Goal: Task Accomplishment & Management: Manage account settings

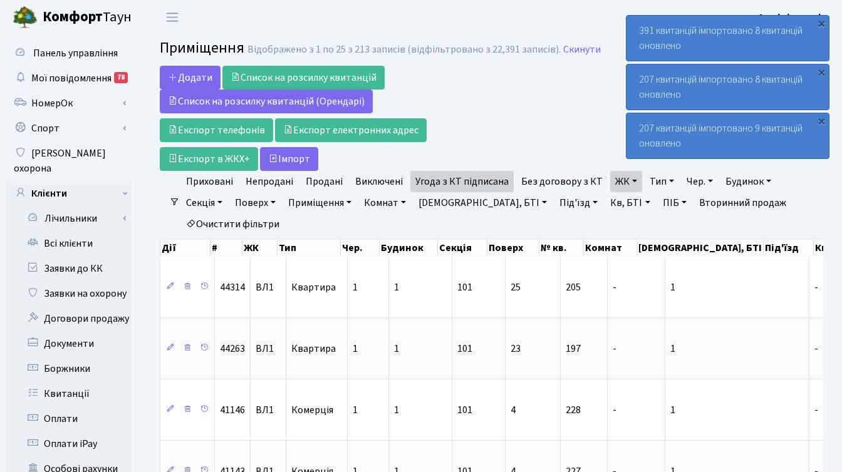
select select "25"
click at [501, 100] on div "Додати Список на розсилку квитанцій Список на розсилку квитанцій (Орендарі) Екс…" at bounding box center [378, 118] width 436 height 105
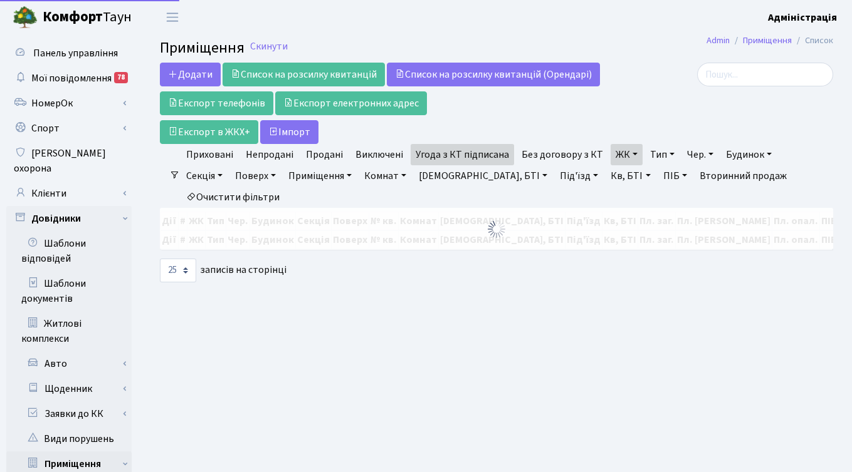
select select "25"
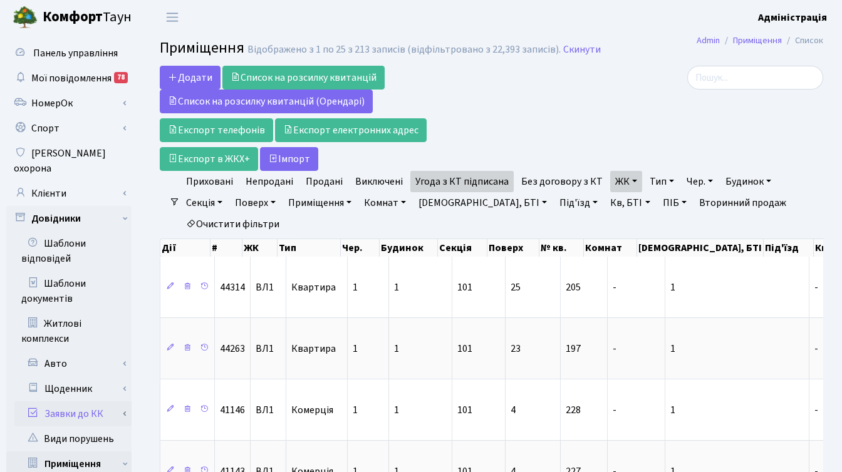
click at [81, 402] on link "Заявки до КК" at bounding box center [72, 414] width 117 height 25
click at [65, 181] on link "Клієнти" at bounding box center [68, 193] width 125 height 25
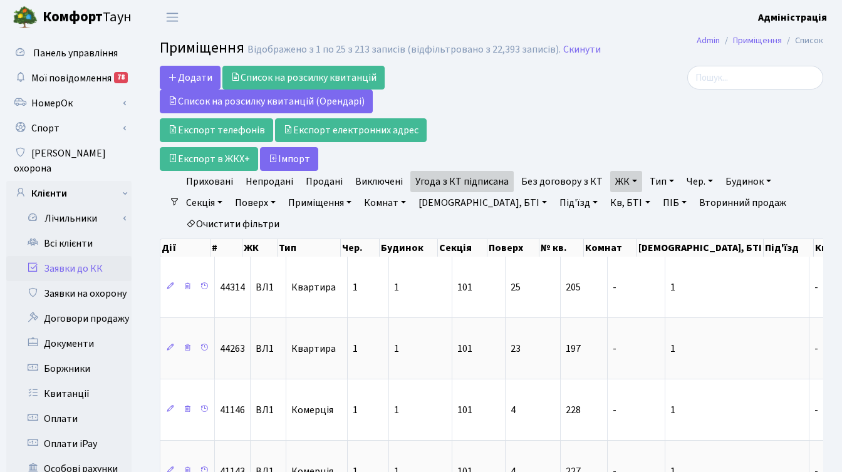
click at [85, 256] on link "Заявки до КК" at bounding box center [68, 268] width 125 height 25
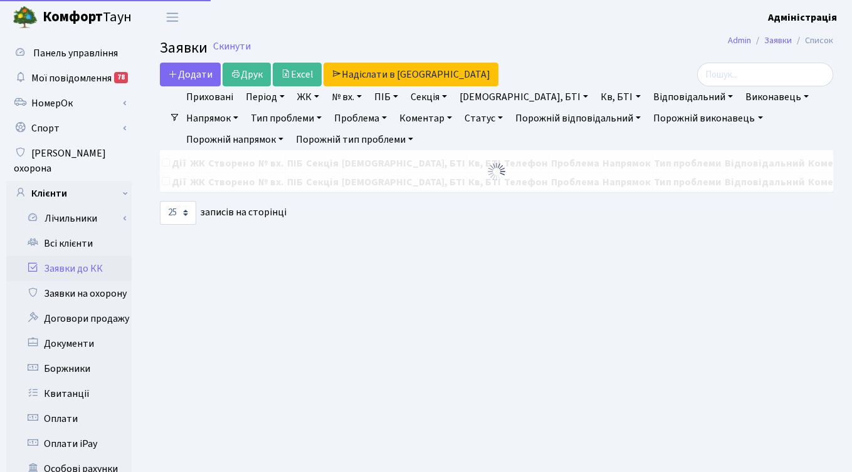
select select "25"
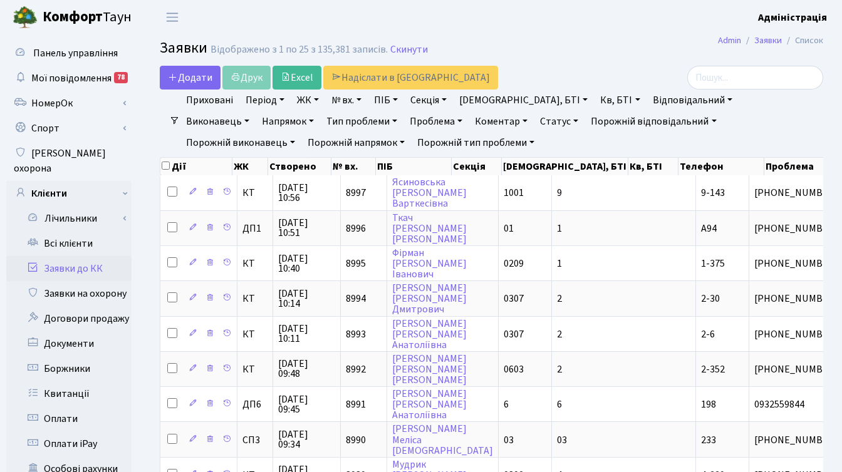
click at [542, 142] on li "Очистити фільтри" at bounding box center [593, 142] width 103 height 21
click at [347, 93] on link "№ вх." at bounding box center [346, 100] width 40 height 21
type input "7374"
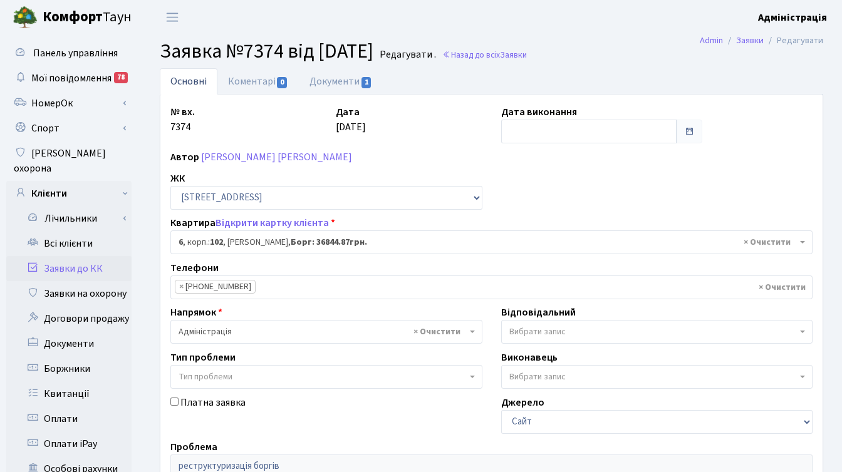
select select "37957"
click at [337, 81] on link "Документи 1" at bounding box center [341, 81] width 84 height 26
select select "25"
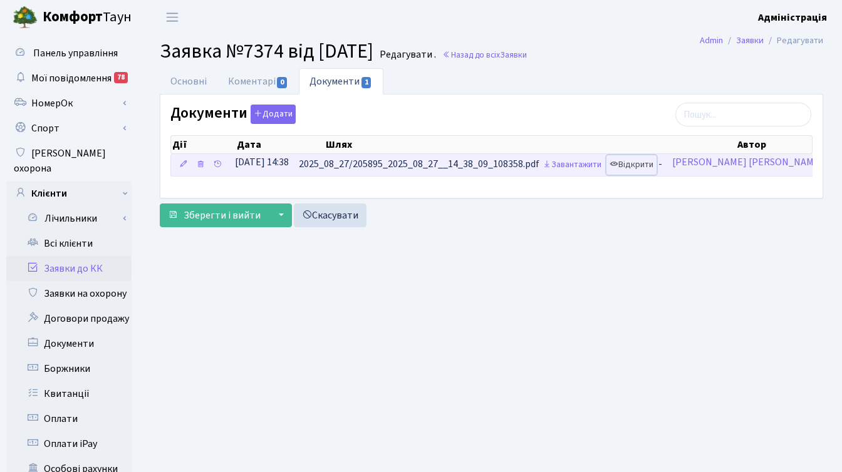
click at [657, 162] on link "Відкрити" at bounding box center [632, 164] width 50 height 19
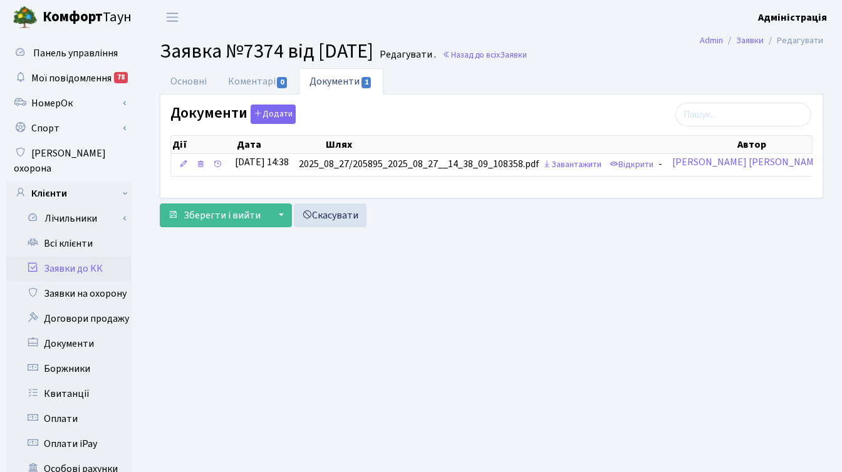
click at [502, 232] on div "Основні Коментарі 0 Документи 1 № вх. 7374 Дата 27.08.2025 Дата виконання Автор…" at bounding box center [491, 150] width 682 height 165
click at [189, 80] on link "Основні" at bounding box center [189, 81] width 58 height 26
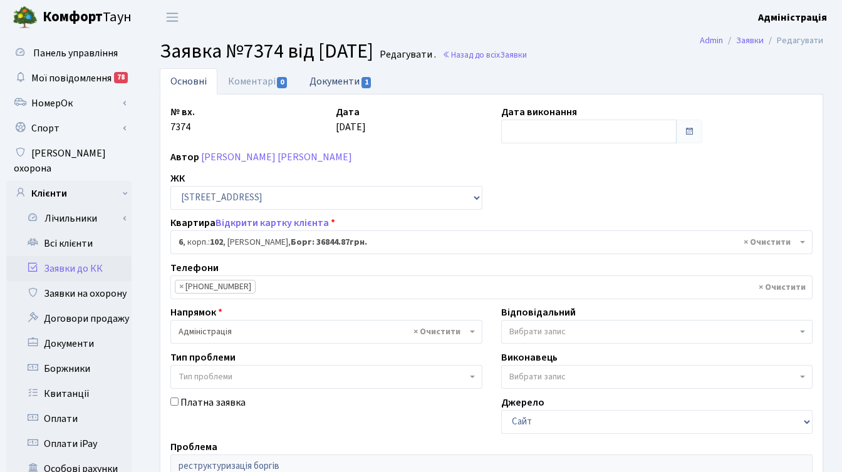
click at [322, 82] on link "Документи 1" at bounding box center [341, 81] width 84 height 26
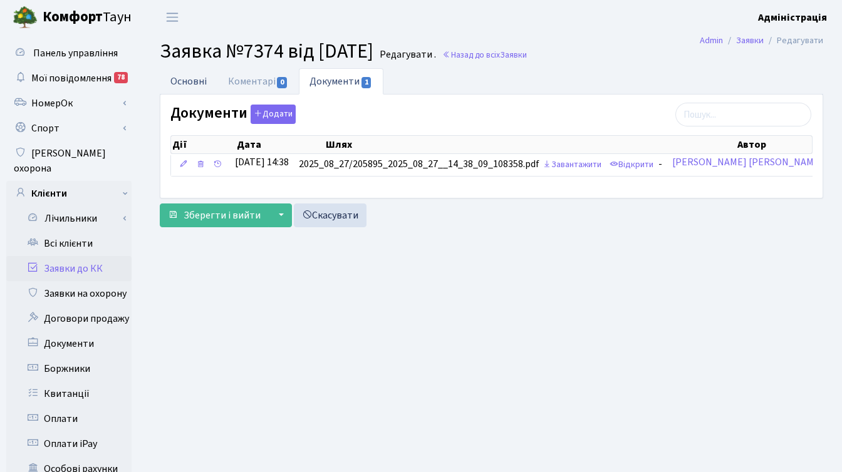
click at [190, 79] on link "Основні" at bounding box center [189, 81] width 58 height 26
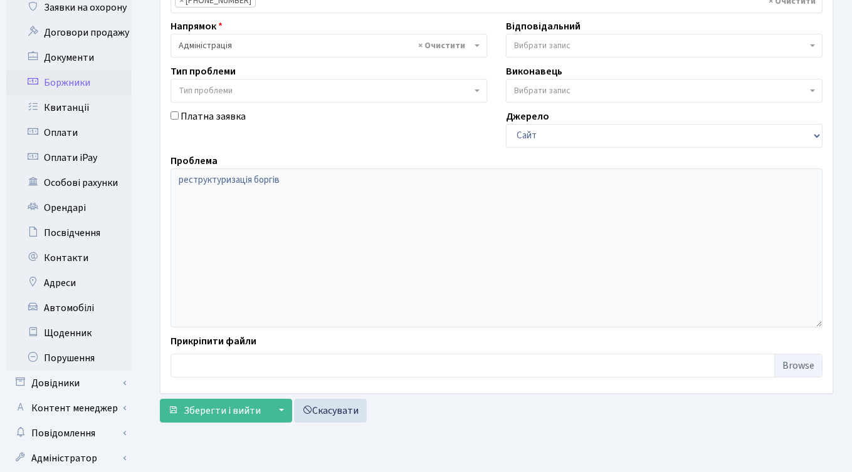
scroll to position [288, 0]
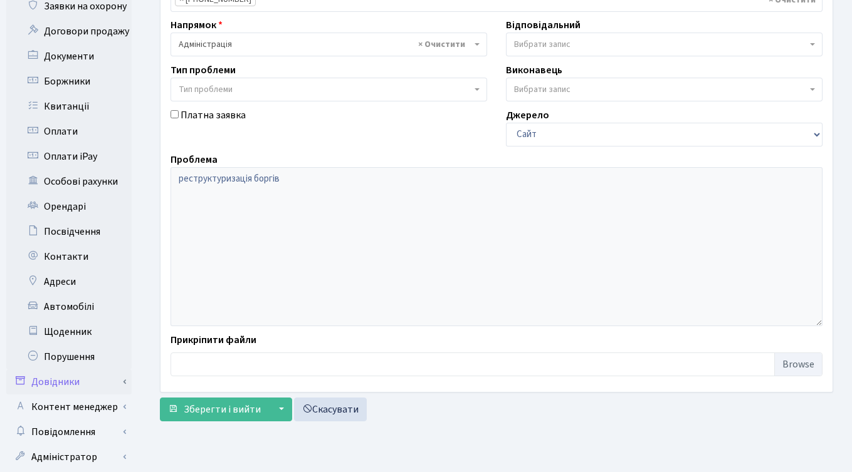
click at [71, 375] on link "Довідники" at bounding box center [68, 382] width 125 height 25
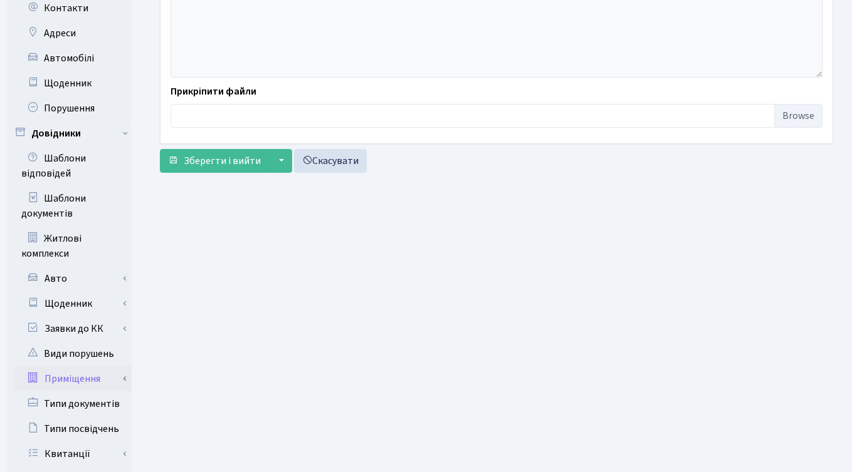
scroll to position [555, 0]
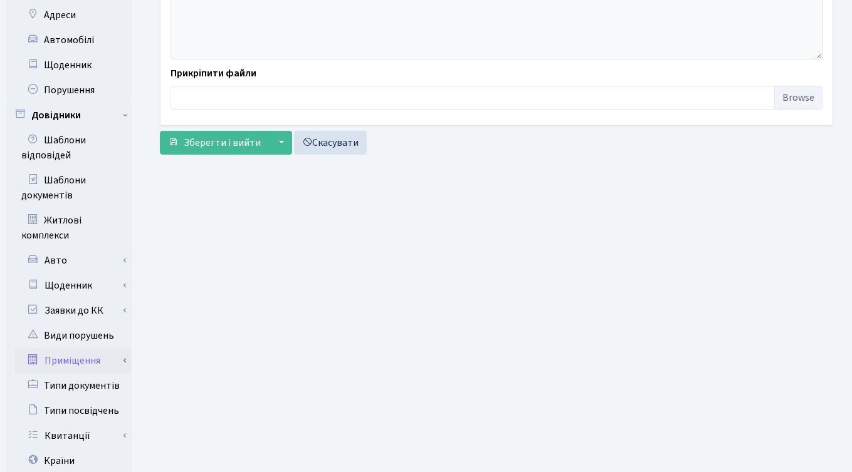
click at [116, 348] on link "Приміщення" at bounding box center [72, 360] width 117 height 25
click at [76, 376] on link "Всі приміщення" at bounding box center [72, 385] width 117 height 25
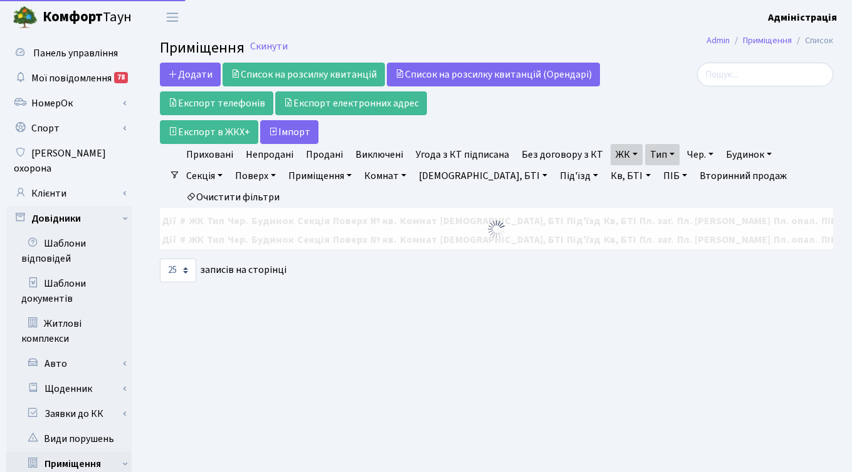
select select "25"
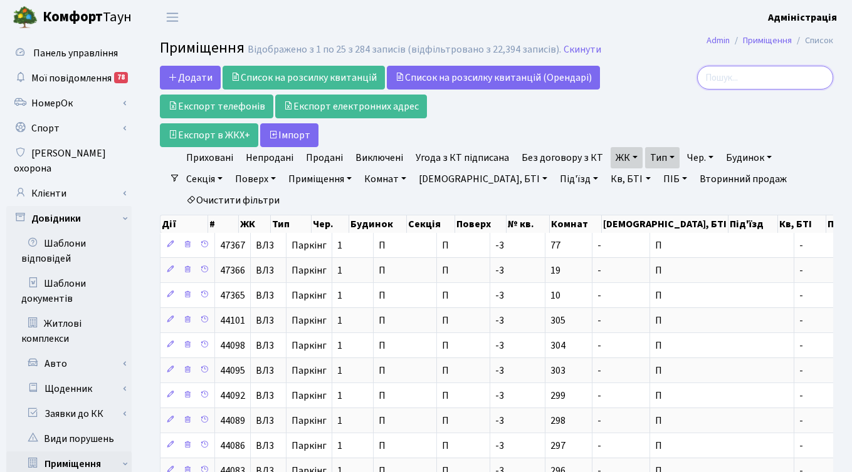
click at [773, 78] on input "search" at bounding box center [765, 78] width 136 height 24
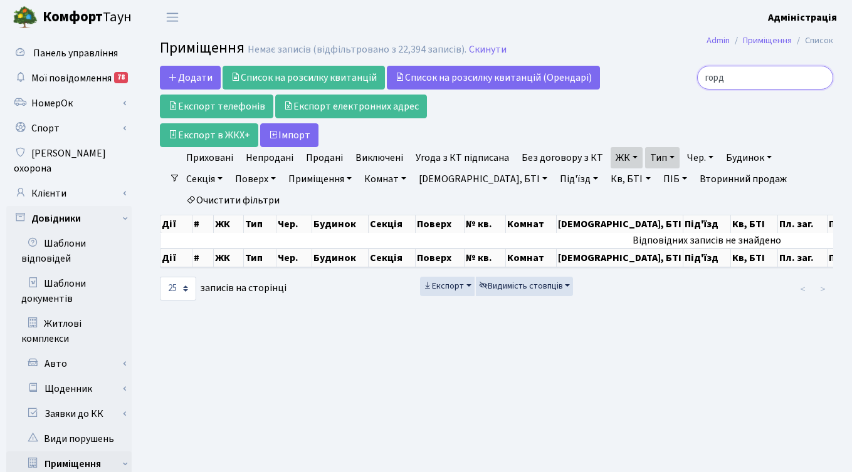
type input "горд"
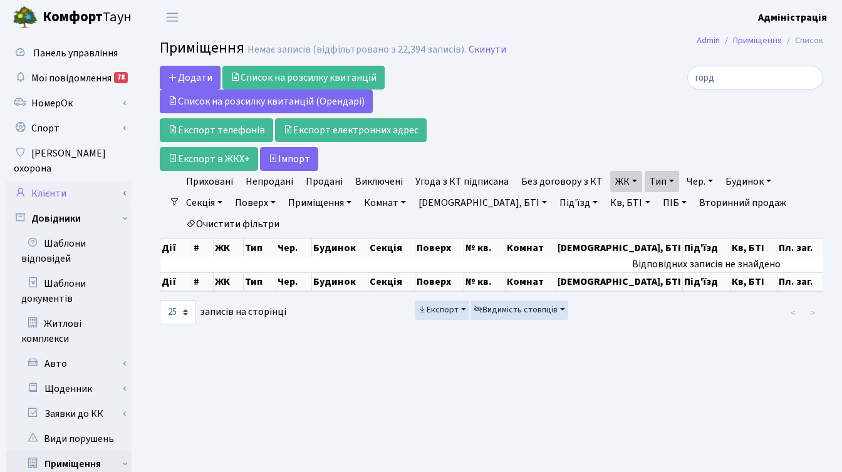
click at [57, 181] on link "Клієнти" at bounding box center [68, 193] width 125 height 25
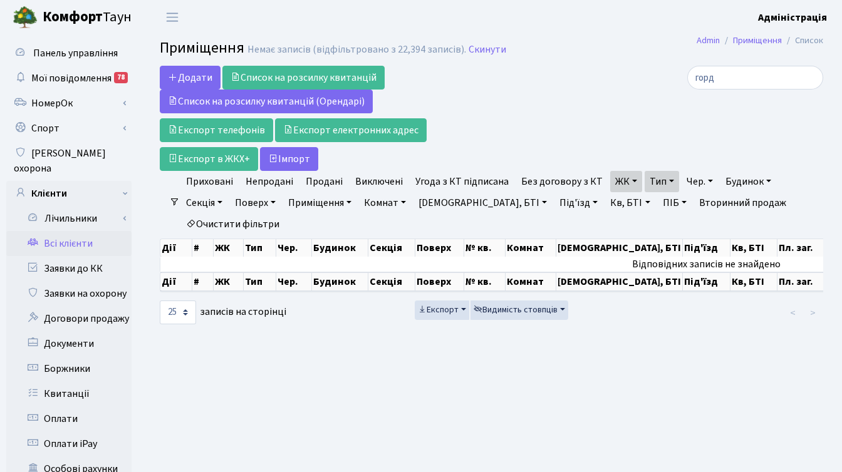
click at [68, 231] on link "Всі клієнти" at bounding box center [68, 243] width 125 height 25
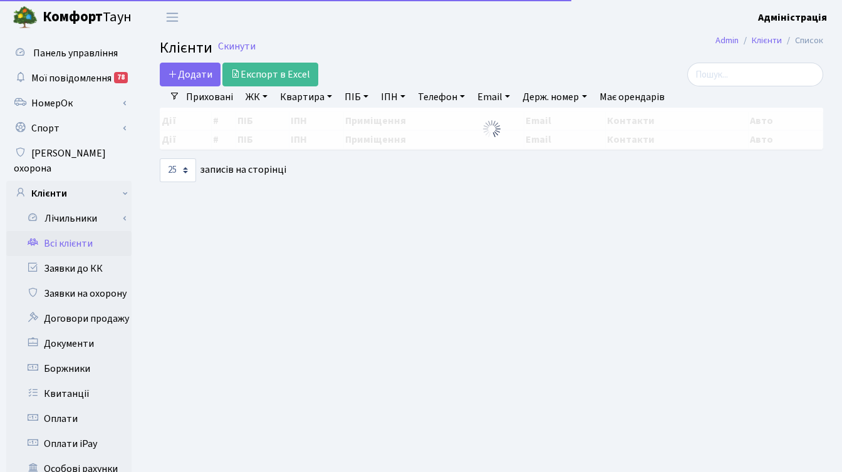
select select "25"
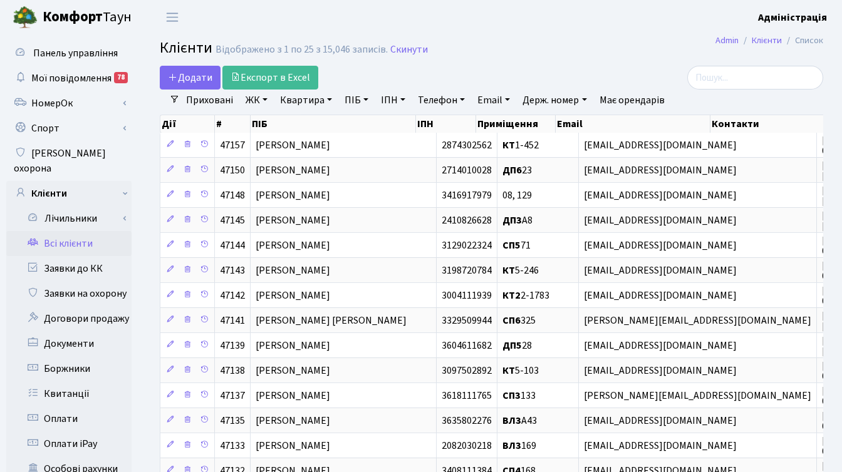
click at [343, 101] on link "ПІБ" at bounding box center [357, 100] width 34 height 21
type input "марчук"
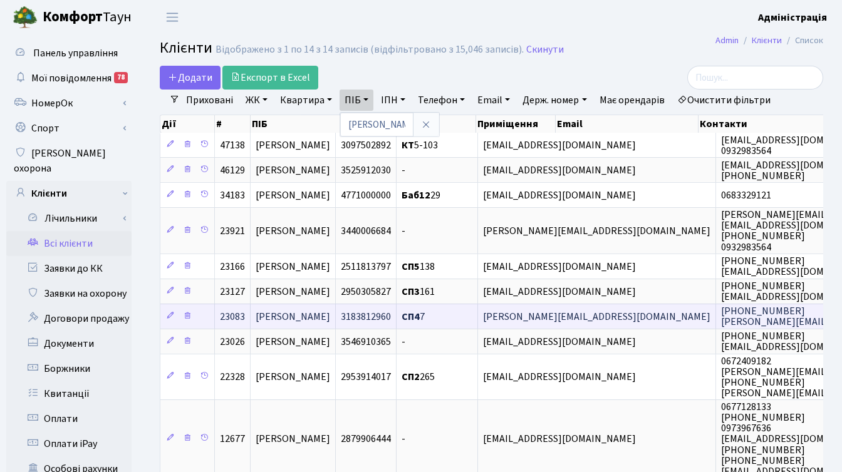
click at [617, 315] on span "Marchuk.buh@gmail.com" at bounding box center [596, 317] width 227 height 14
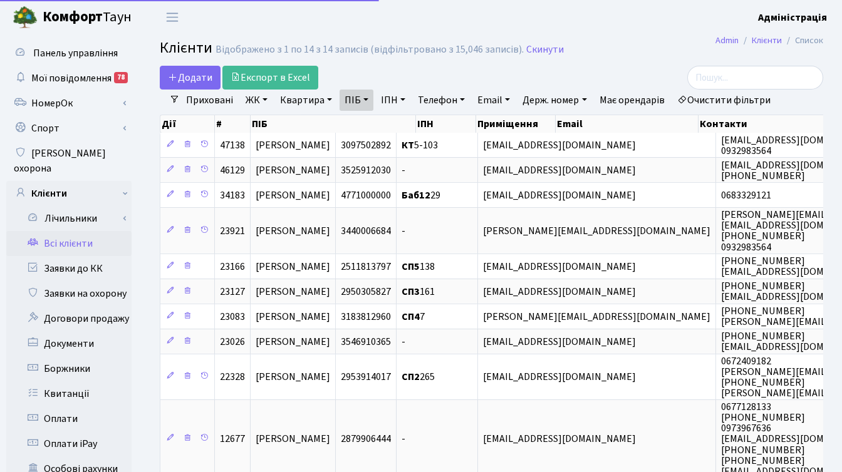
select select "25"
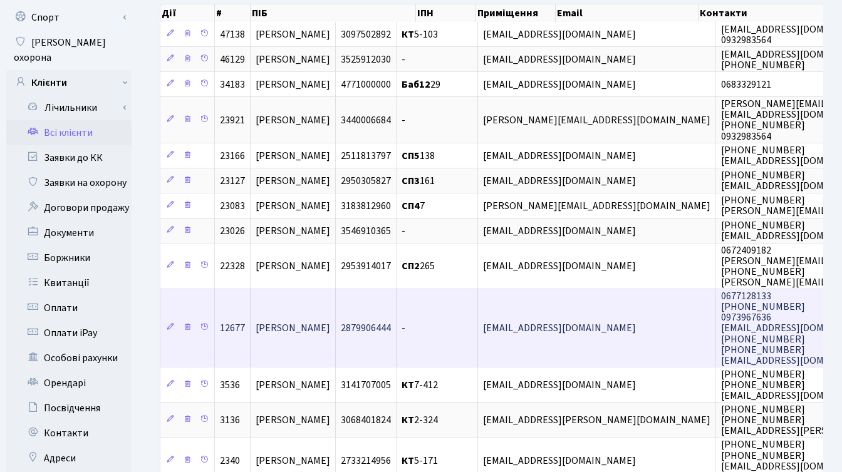
scroll to position [113, 0]
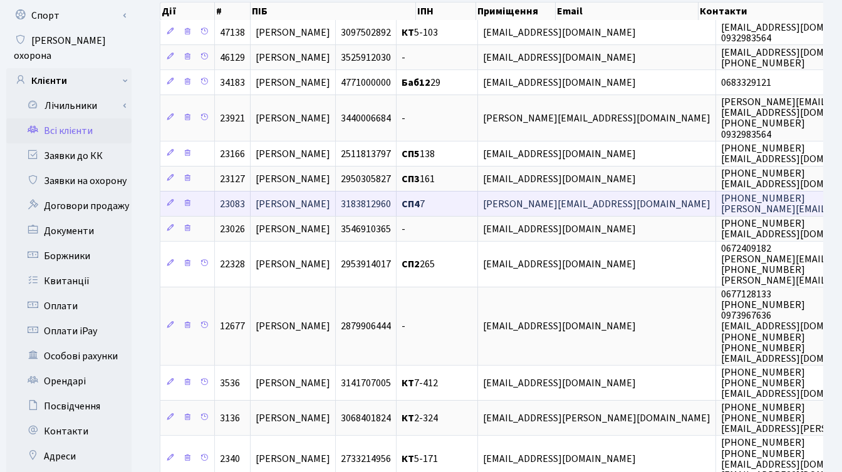
click at [635, 206] on span "[PERSON_NAME][EMAIL_ADDRESS][DOMAIN_NAME]" at bounding box center [596, 204] width 227 height 14
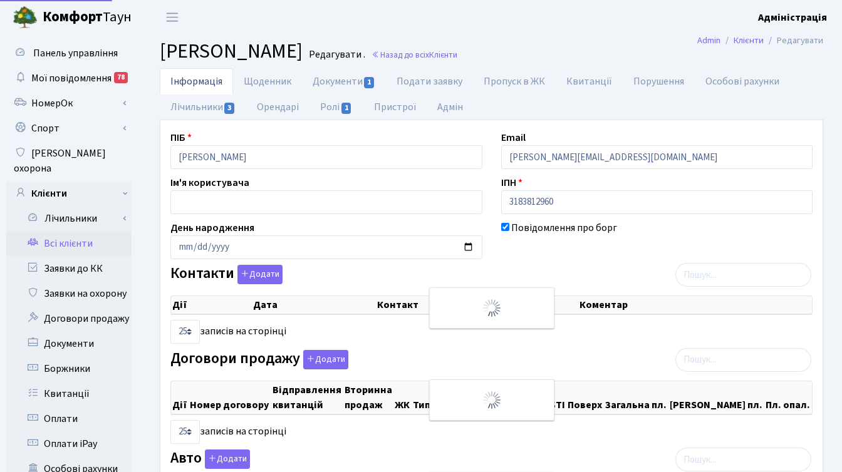
select select "25"
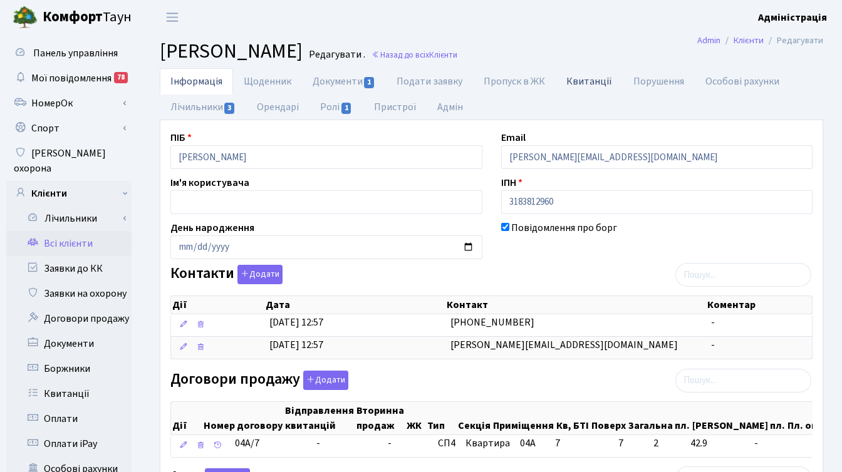
click at [580, 81] on link "Квитанції" at bounding box center [589, 81] width 67 height 26
select select "25"
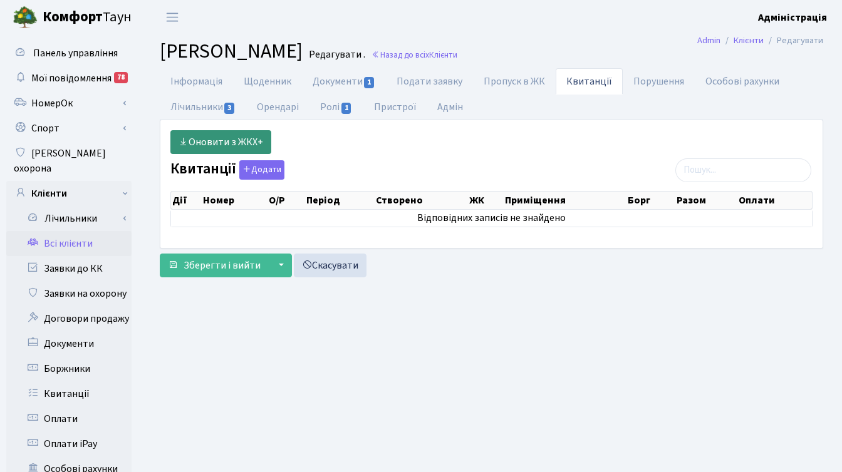
click at [222, 140] on link "Оновити з ЖКХ+" at bounding box center [220, 142] width 101 height 24
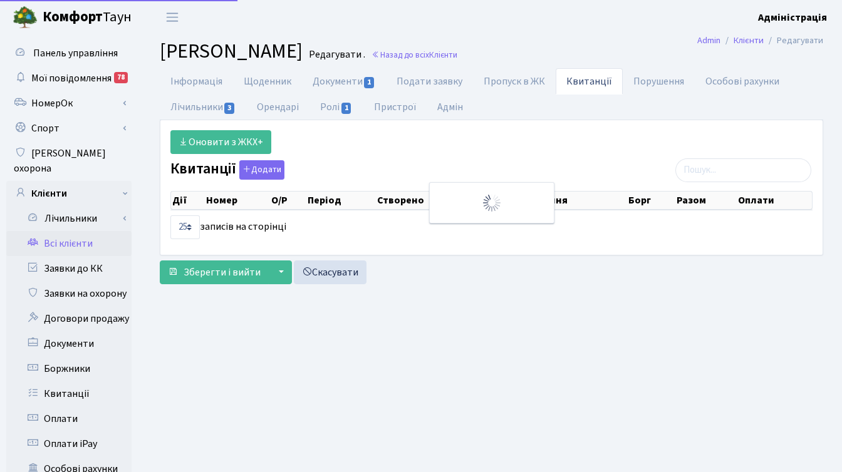
select select "25"
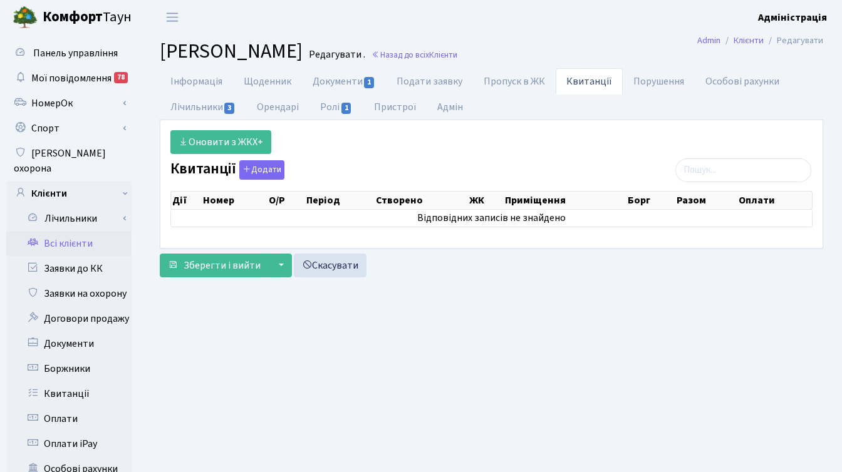
click at [610, 24] on header "Комфорт Таун Адміністрація Мій обліковий запис Вийти" at bounding box center [421, 17] width 842 height 34
click at [361, 18] on header "Комфорт Таун Адміністрація Мій обліковий запис Вийти" at bounding box center [421, 17] width 842 height 34
click at [200, 79] on link "Інформація" at bounding box center [196, 81] width 73 height 26
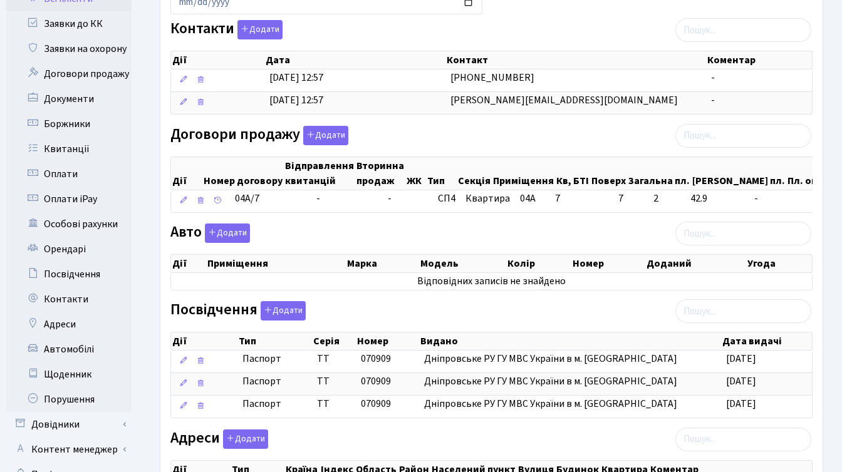
scroll to position [278, 0]
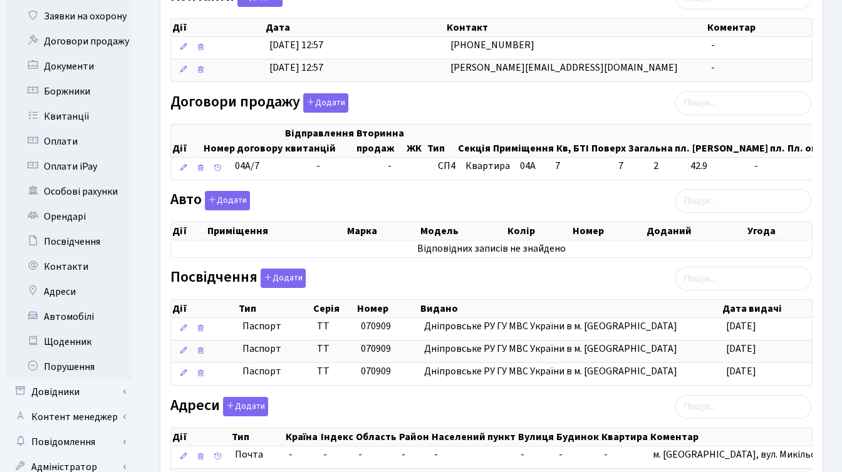
click at [147, 218] on div "Інформація Щоденник Документи 1 Подати заявку Пропуск в ЖК Квитанції Порушення …" at bounding box center [491, 170] width 701 height 758
click at [143, 246] on div "Інформація Щоденник Документи 1 Подати заявку Пропуск в ЖК Квитанції Порушення …" at bounding box center [491, 170] width 701 height 758
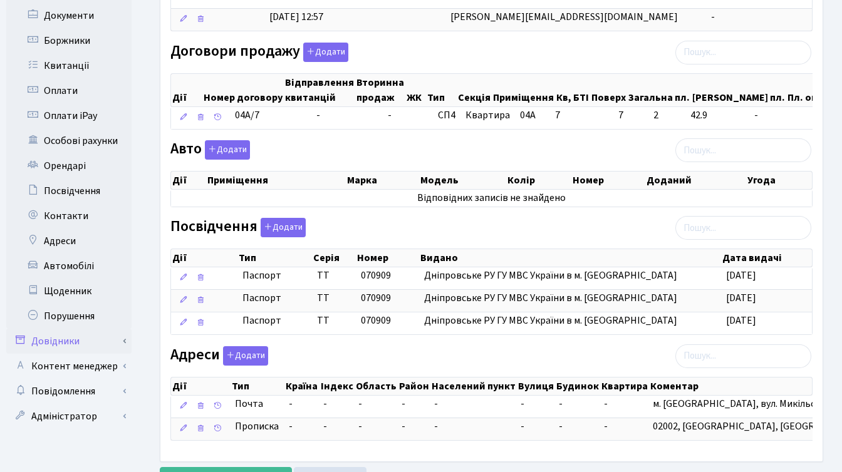
scroll to position [17, 0]
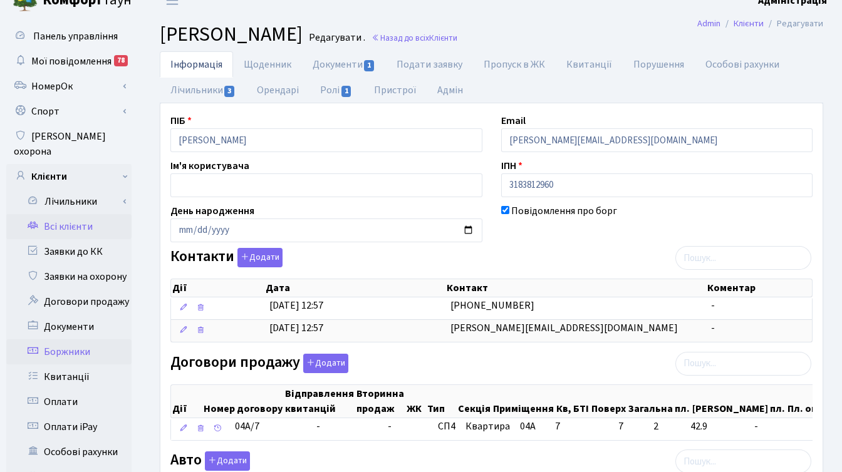
click at [88, 340] on link "Боржники" at bounding box center [68, 352] width 125 height 25
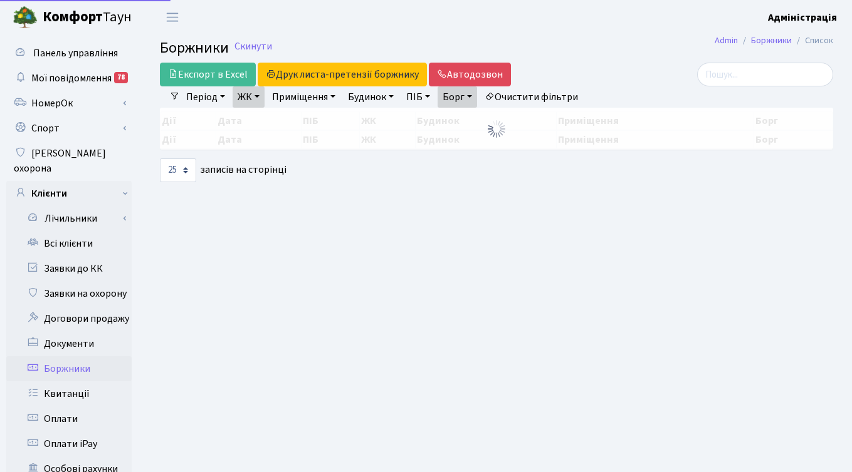
select select "25"
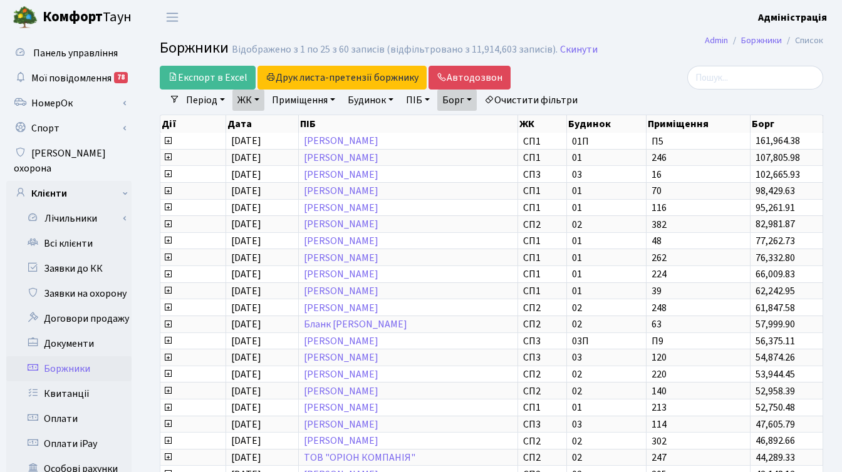
click at [262, 97] on link "ЖК" at bounding box center [248, 100] width 32 height 21
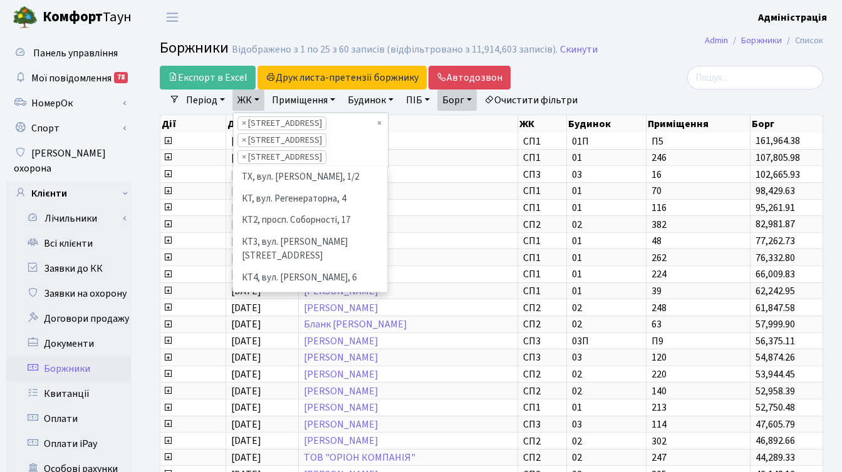
scroll to position [152, 0]
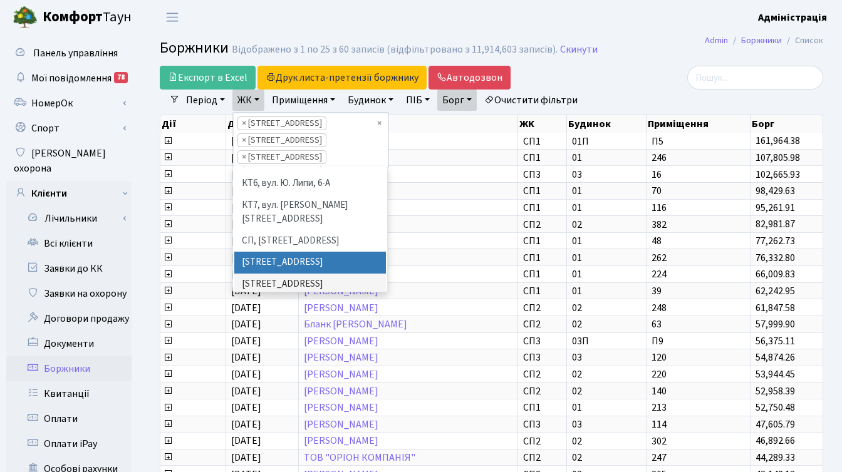
click at [590, 76] on div "Експорт в Excel Друк листа-претензії боржнику ЖК КТ ЦП ТХ КТ2 КТ3 КТ4 КТ5 КТ6 К…" at bounding box center [378, 78] width 436 height 24
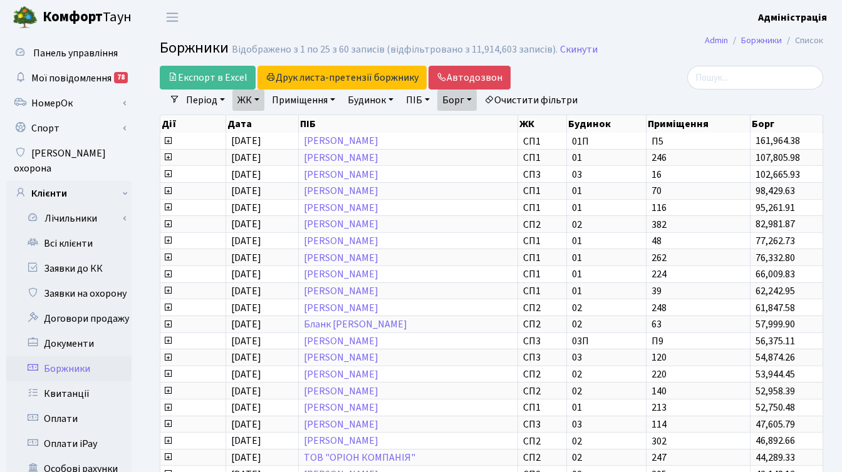
click at [477, 99] on link "Борг" at bounding box center [456, 100] width 39 height 21
click at [605, 81] on div at bounding box center [718, 78] width 227 height 24
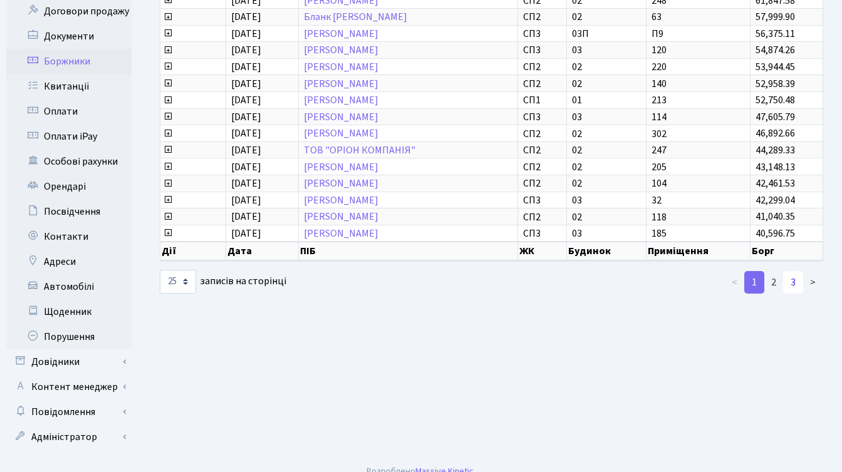
click at [790, 284] on link "3" at bounding box center [793, 282] width 20 height 23
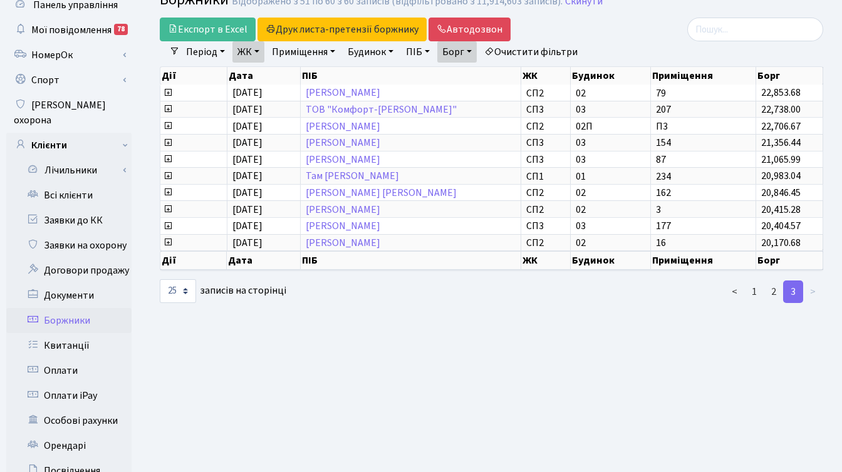
scroll to position [0, 0]
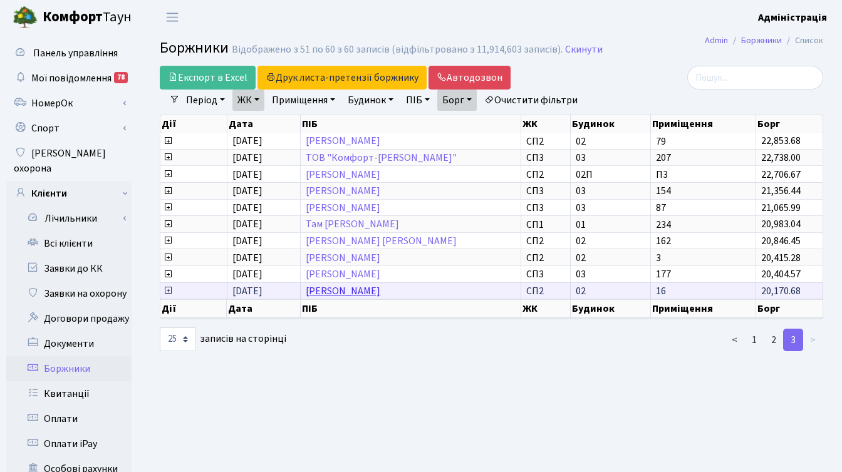
click at [362, 290] on link "[PERSON_NAME] [PERSON_NAME]" at bounding box center [343, 291] width 75 height 14
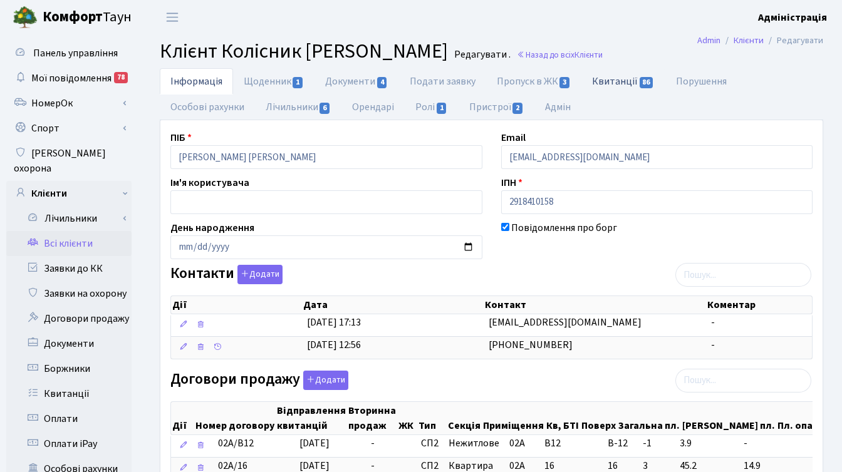
click at [623, 80] on link "Квитанції 86" at bounding box center [623, 81] width 83 height 26
select select "25"
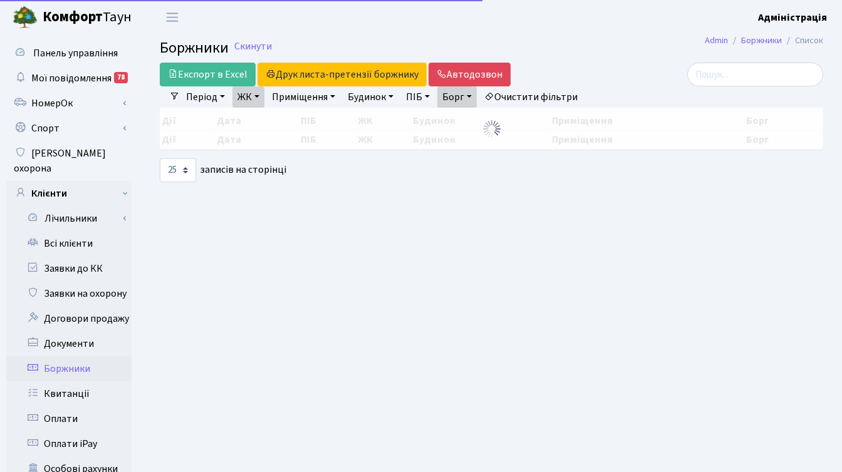
select select "25"
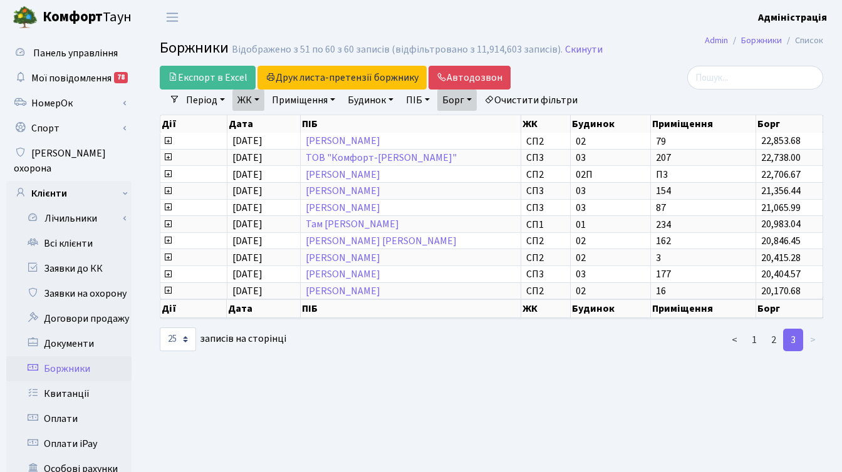
click at [477, 100] on link "Борг" at bounding box center [456, 100] width 39 height 21
type input "10000"
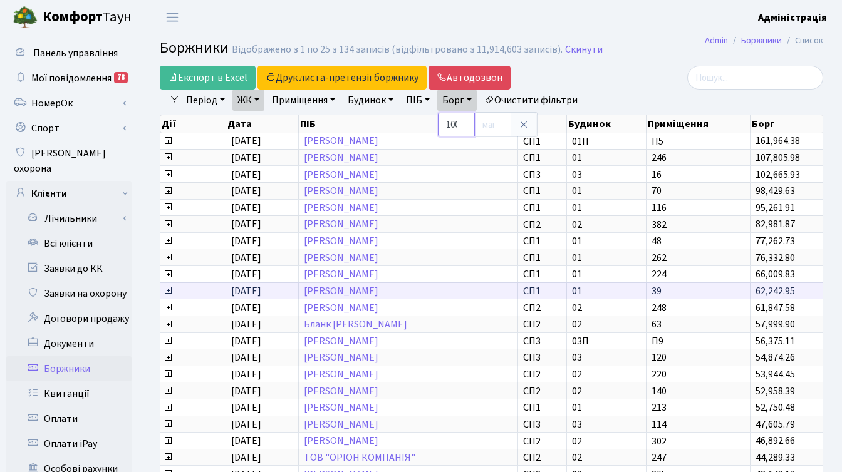
scroll to position [308, 0]
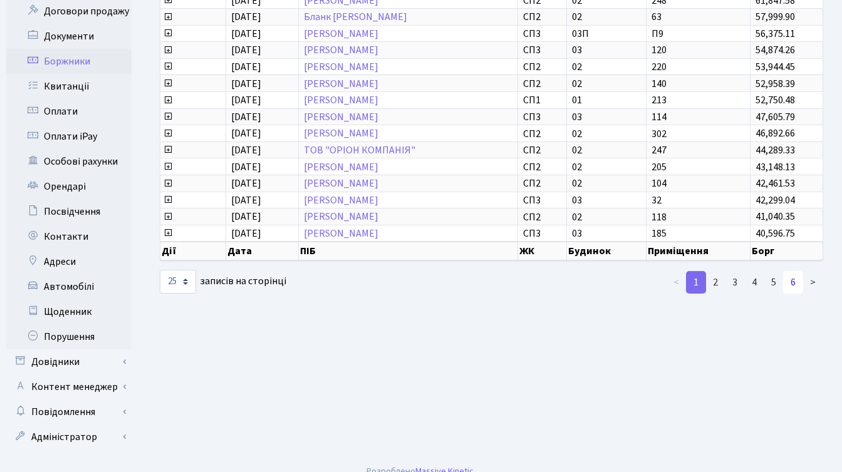
click at [794, 280] on link "6" at bounding box center [793, 282] width 20 height 23
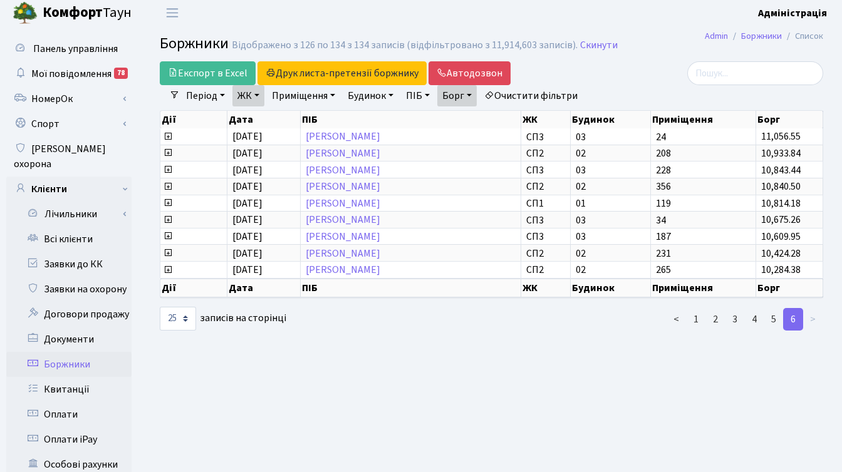
scroll to position [0, 0]
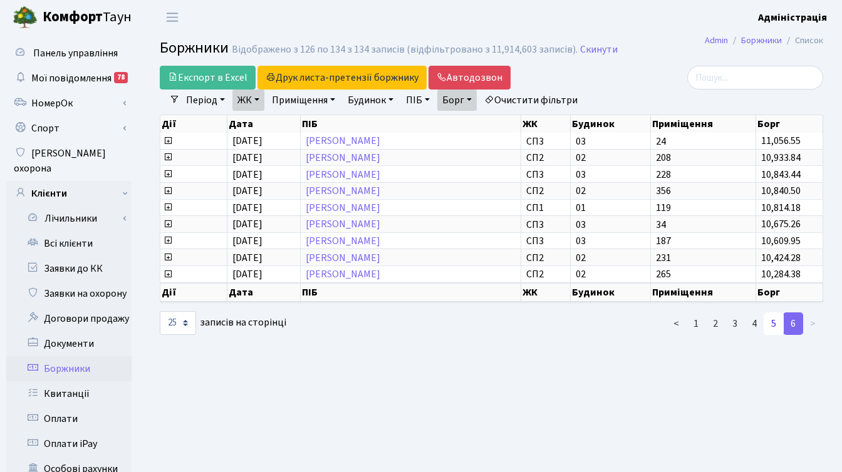
click at [771, 325] on link "5" at bounding box center [774, 324] width 20 height 23
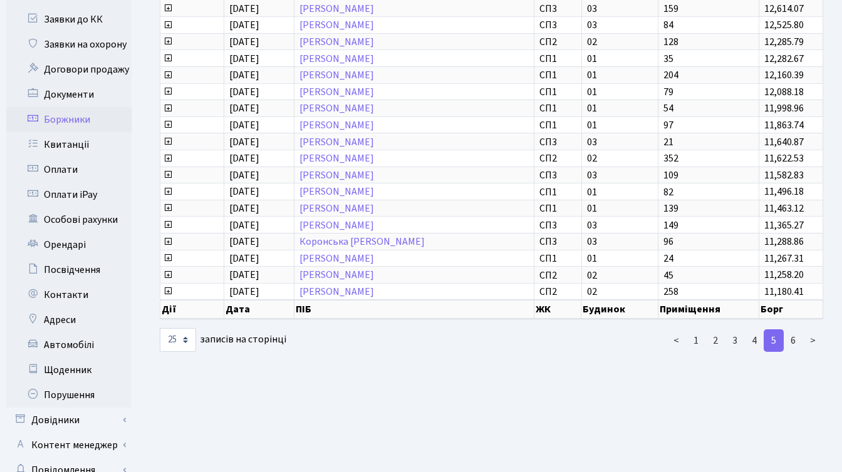
scroll to position [248, 0]
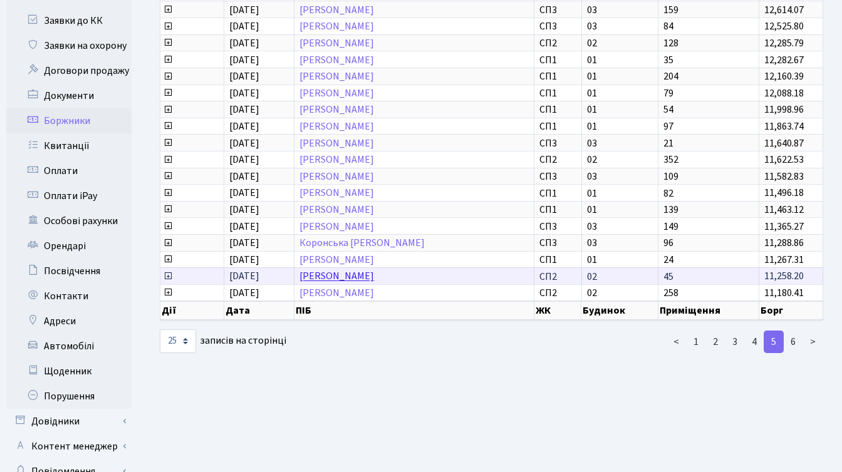
click at [368, 275] on link "[PERSON_NAME]" at bounding box center [337, 277] width 75 height 14
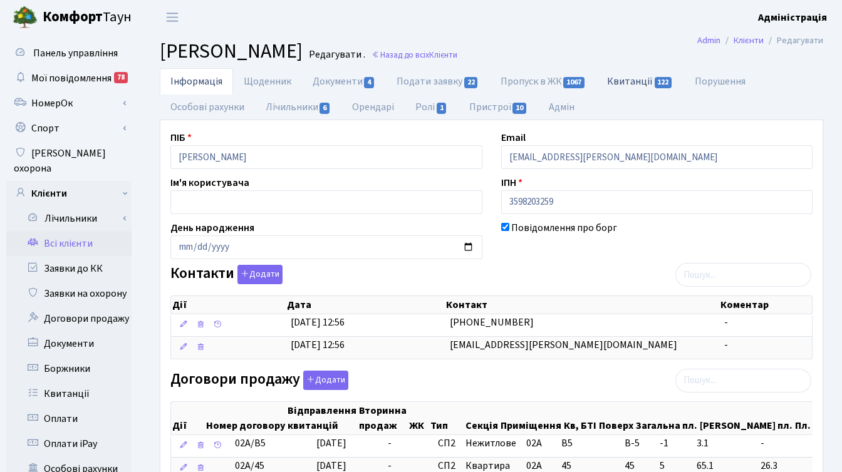
click at [628, 86] on link "Квитанції 122" at bounding box center [640, 81] width 87 height 26
select select "25"
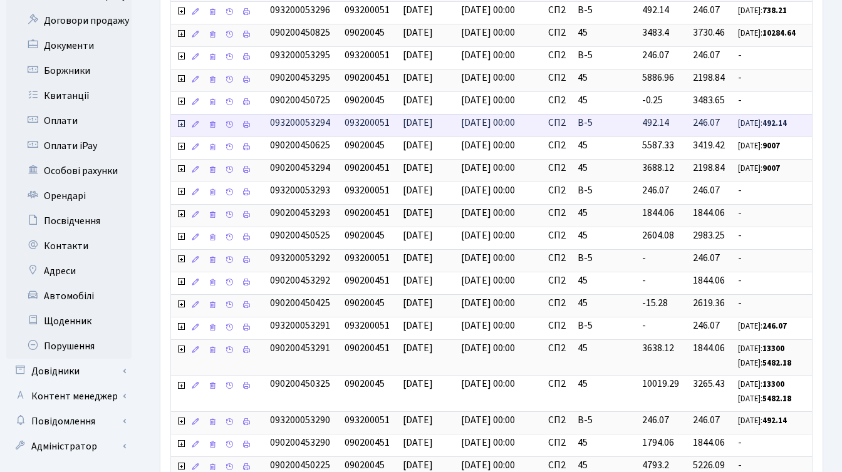
scroll to position [21, 0]
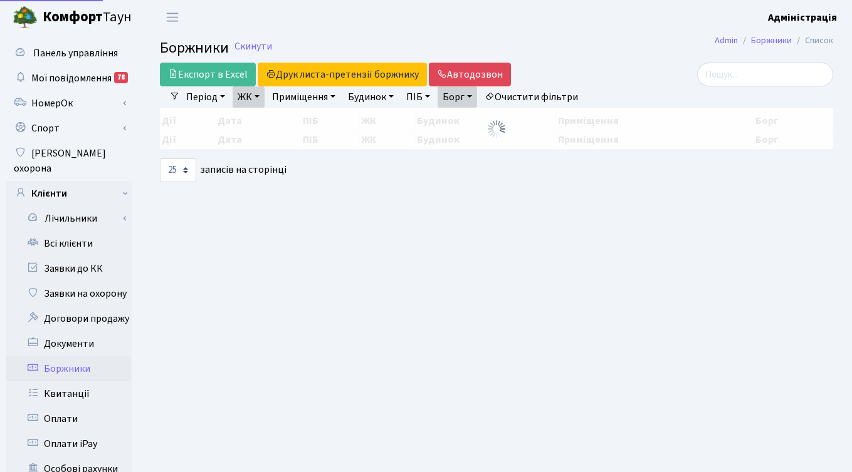
select select "25"
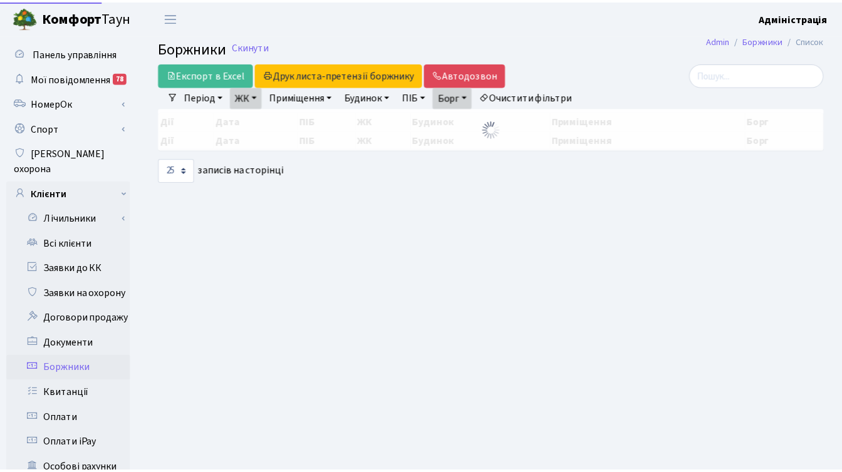
scroll to position [157, 0]
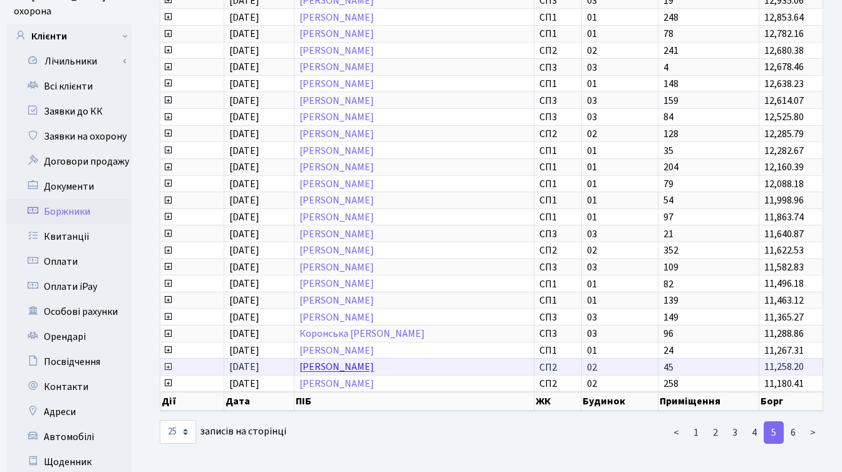
click at [318, 367] on link "Шевляков Дмитро Сергійович" at bounding box center [337, 368] width 75 height 14
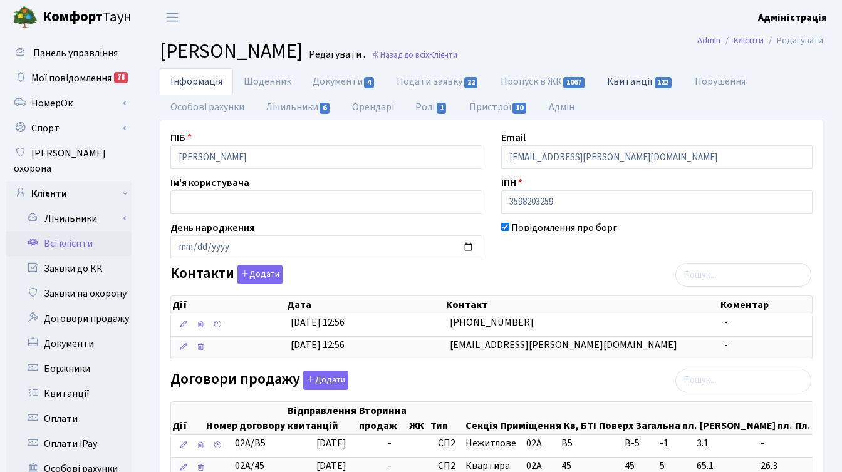
click at [628, 71] on link "Квитанції 122" at bounding box center [640, 81] width 87 height 26
select select "25"
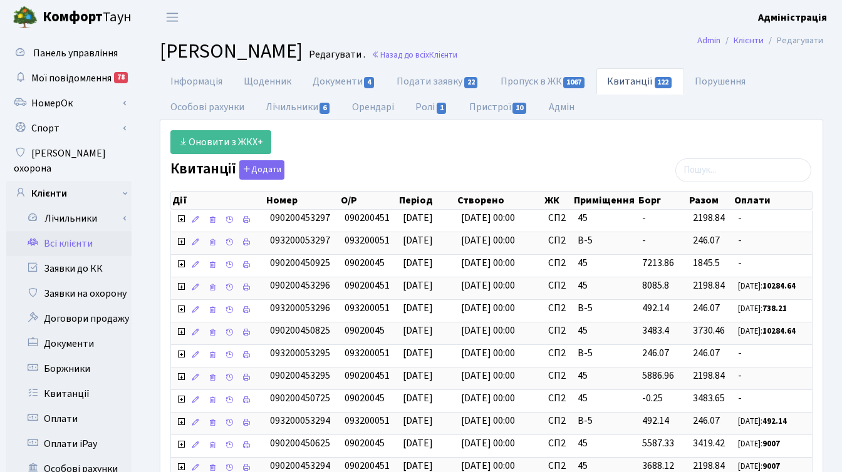
click at [572, 23] on header "Комфорт Таун Адміністрація Мій обліковий запис Вийти" at bounding box center [421, 17] width 842 height 34
click at [812, 108] on ul "Інформація Щоденник Документи 4 Подати заявку 22 Пропуск в ЖК 1067 Квитанції 12…" at bounding box center [492, 94] width 664 height 52
click at [811, 108] on ul "Інформація Щоденник Документи 4 Подати заявку 22 Пропуск в ЖК 1067 Квитанції 12…" at bounding box center [492, 94] width 664 height 52
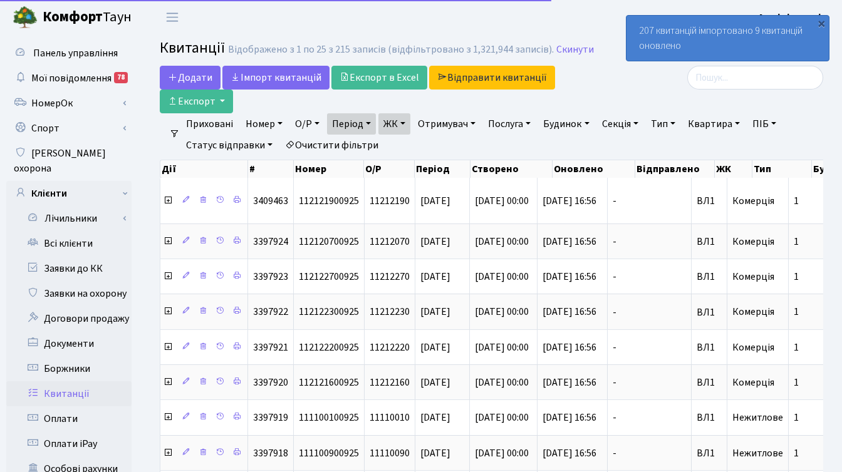
select select "25"
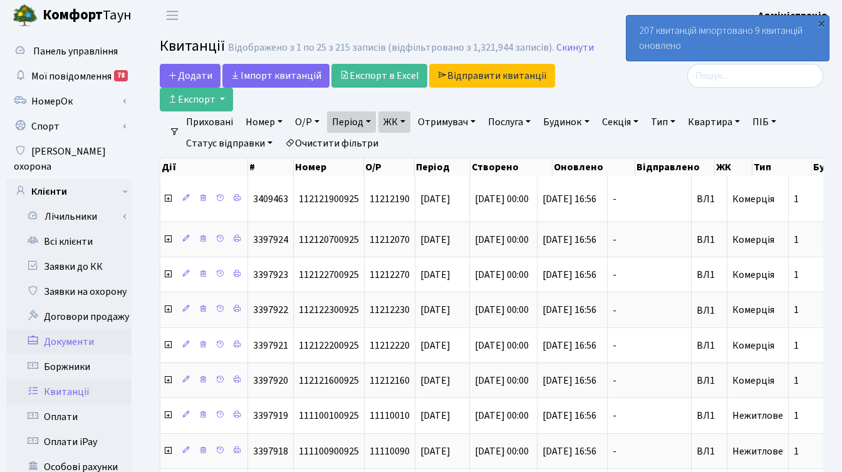
scroll to position [3, 0]
click at [78, 354] on link "Боржники" at bounding box center [68, 366] width 125 height 25
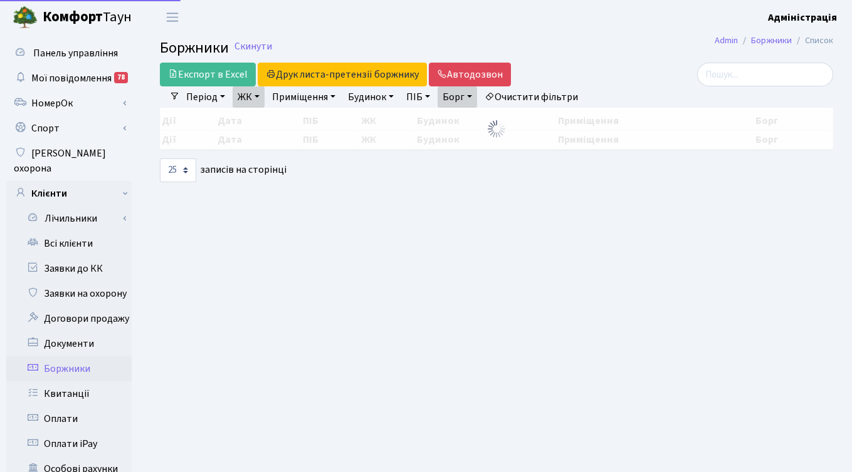
select select "25"
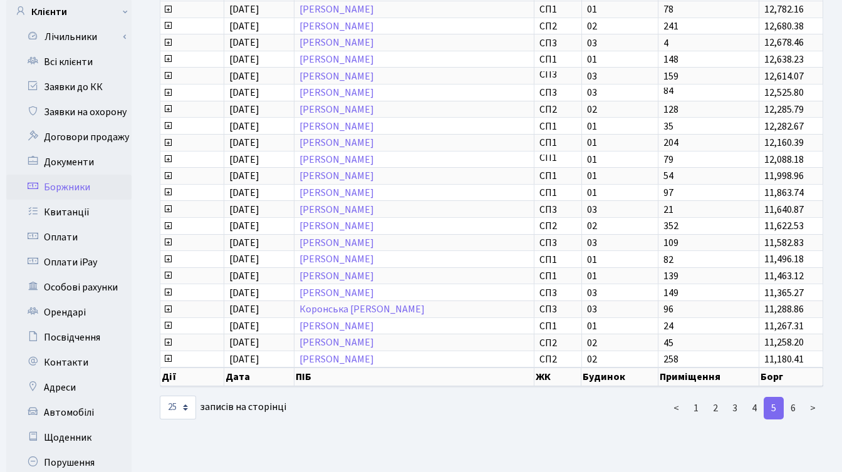
scroll to position [308, 0]
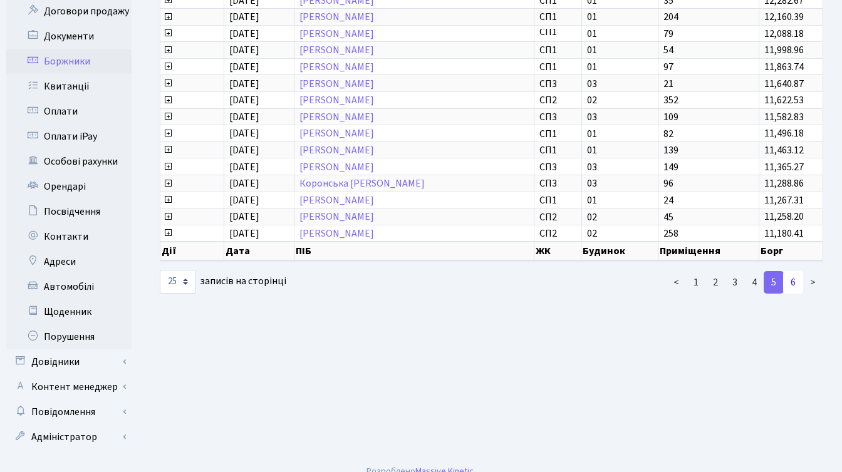
click at [786, 278] on link "6" at bounding box center [793, 282] width 20 height 23
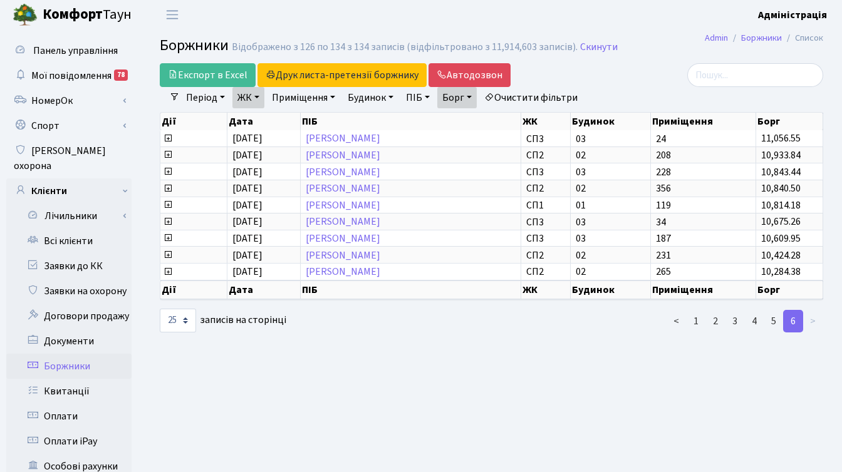
scroll to position [0, 0]
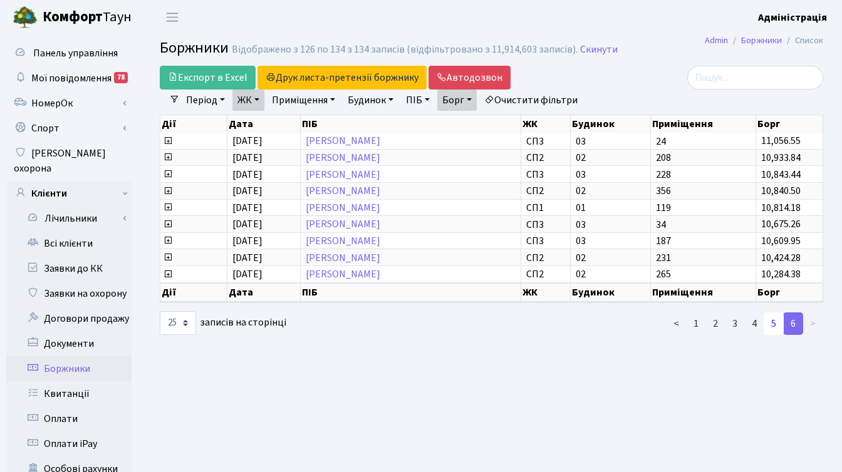
click at [769, 323] on link "5" at bounding box center [774, 324] width 20 height 23
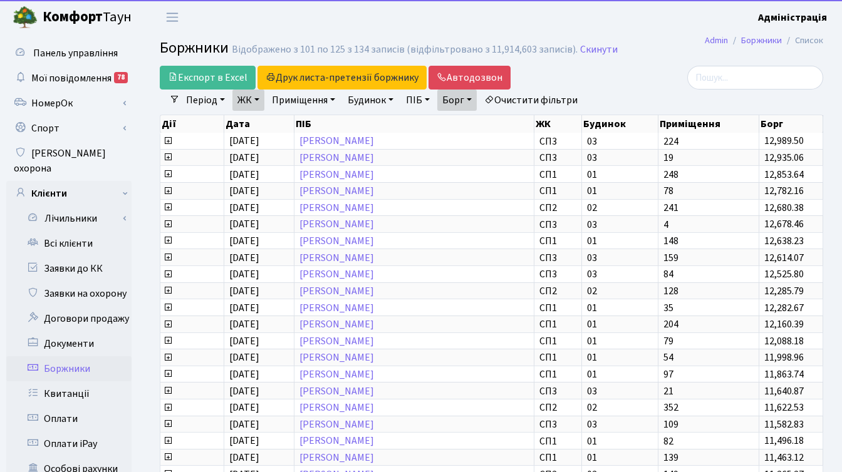
scroll to position [308, 0]
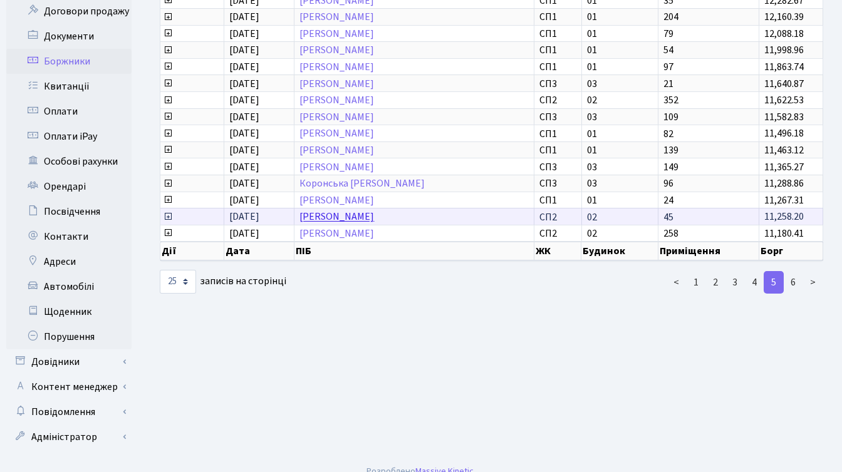
click at [355, 216] on link "[PERSON_NAME]" at bounding box center [337, 218] width 75 height 14
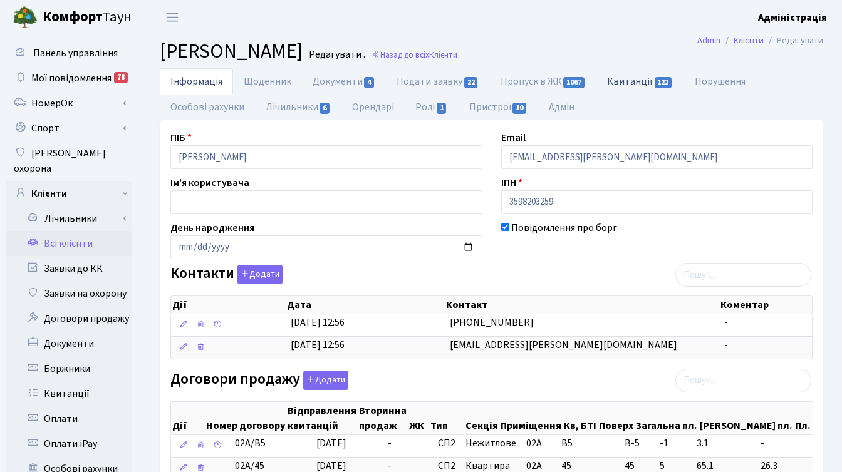
click at [627, 80] on link "Квитанції 122" at bounding box center [640, 81] width 87 height 26
select select "25"
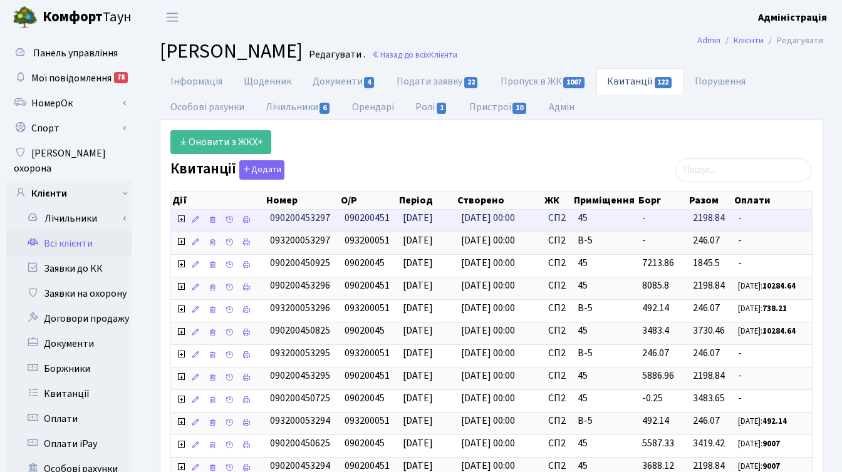
click at [180, 219] on icon at bounding box center [181, 219] width 10 height 10
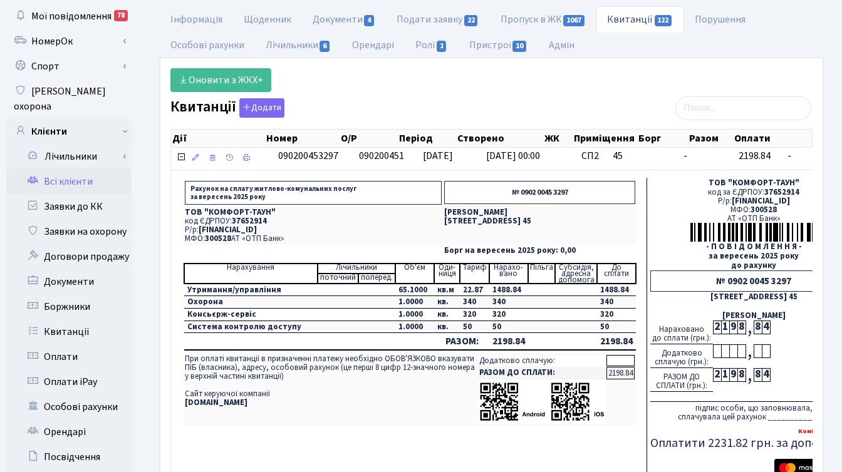
scroll to position [65, 0]
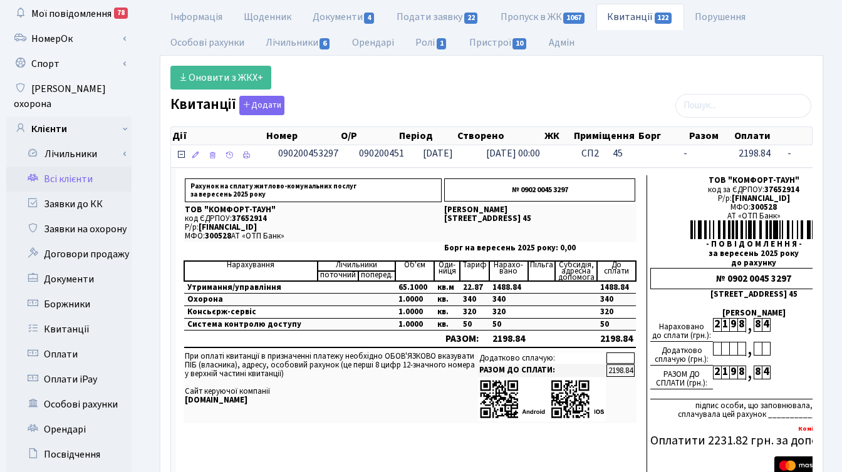
click at [182, 154] on icon at bounding box center [181, 155] width 10 height 10
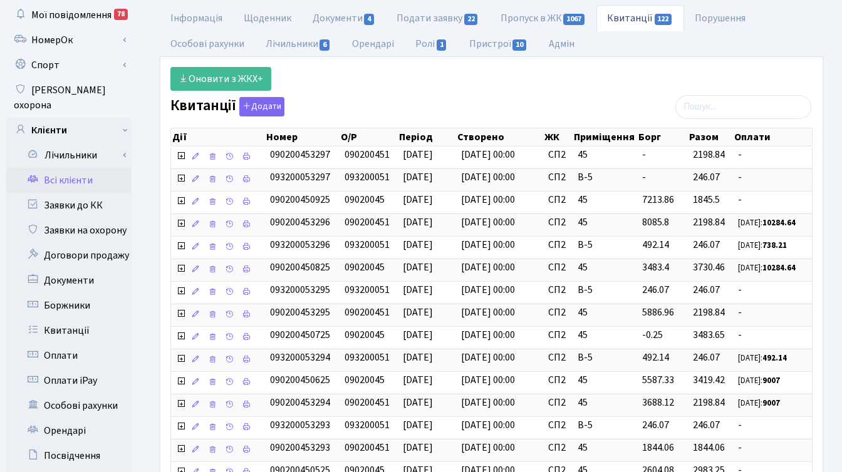
scroll to position [0, 0]
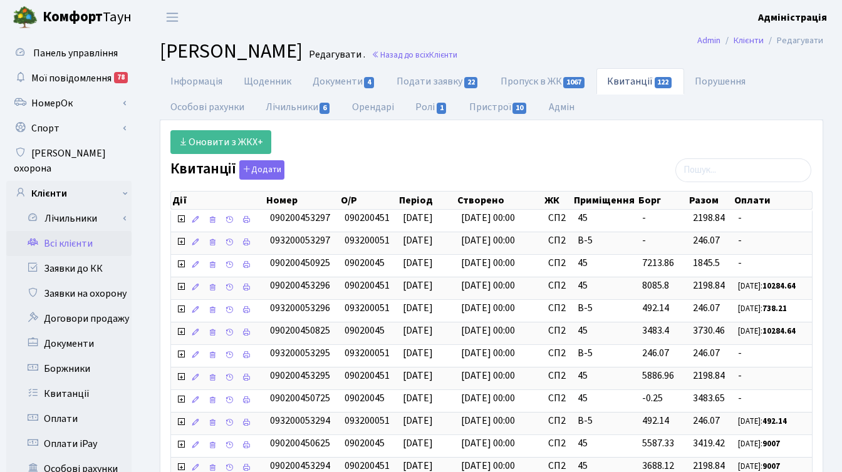
click at [526, 25] on header "[PERSON_NAME] Адміністрація Мій обліковий запис Вийти" at bounding box center [421, 17] width 842 height 34
